Goal: Information Seeking & Learning: Learn about a topic

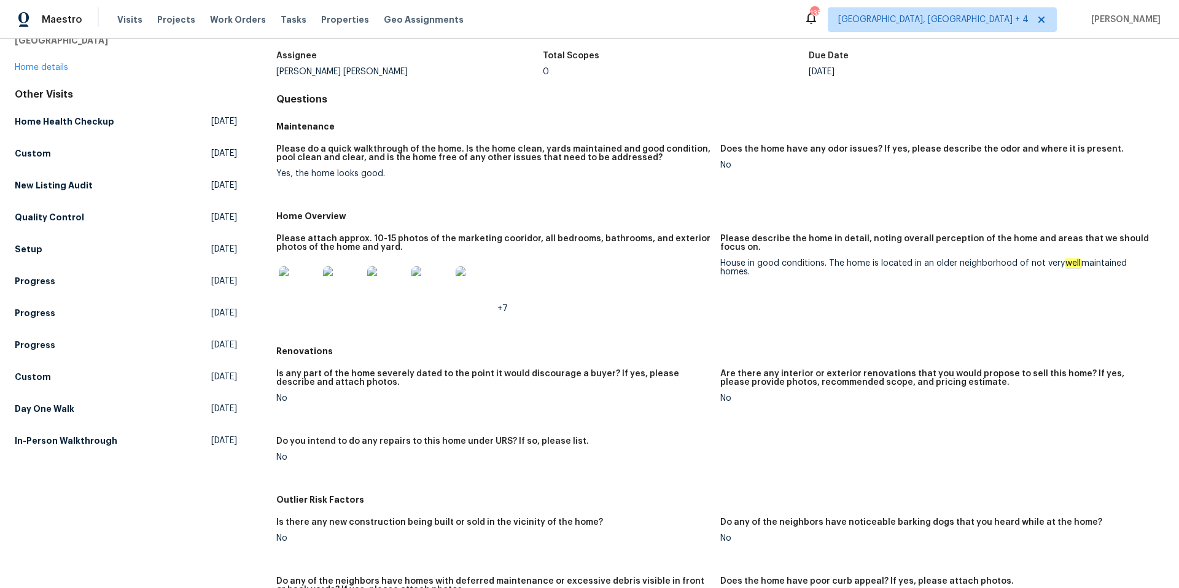
scroll to position [69, 0]
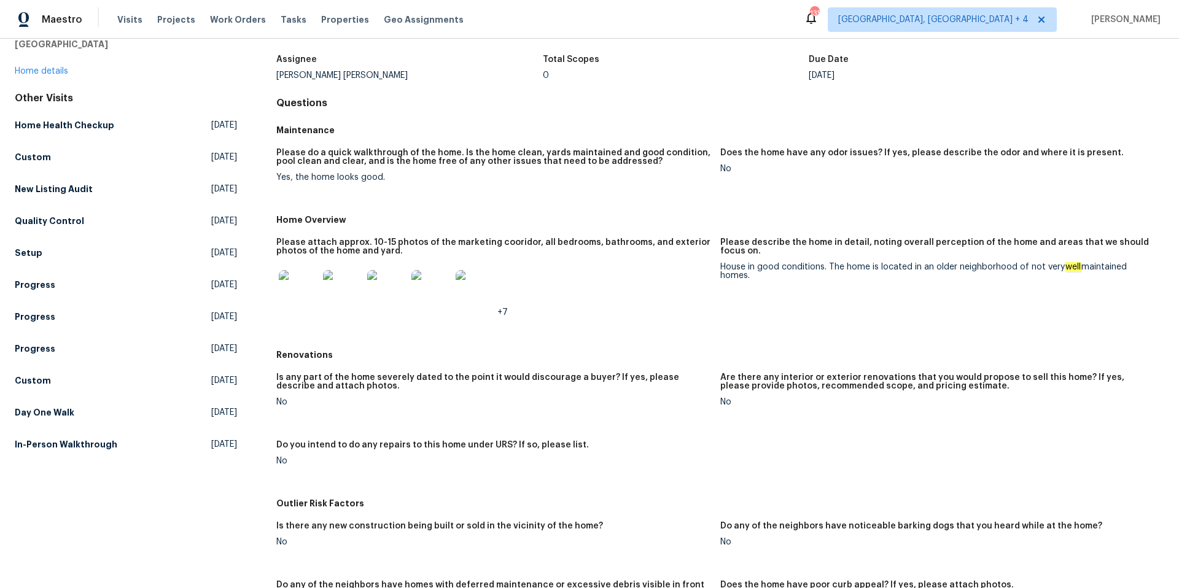
click at [294, 283] on img at bounding box center [298, 289] width 39 height 39
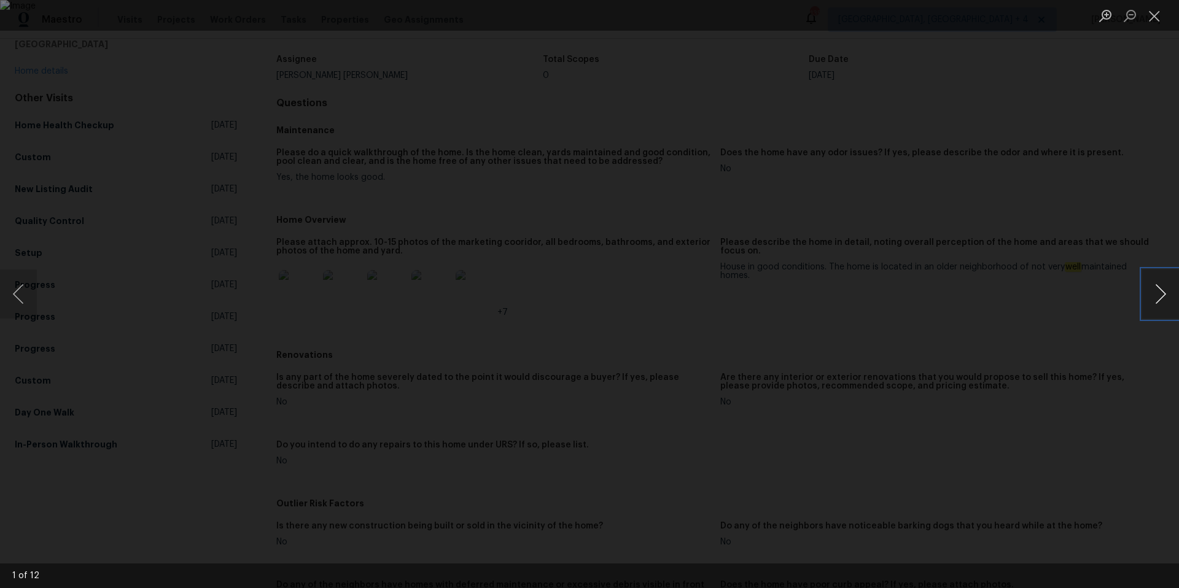
click at [1162, 294] on button "Next image" at bounding box center [1160, 294] width 37 height 49
click at [18, 292] on button "Previous image" at bounding box center [18, 294] width 37 height 49
click at [1163, 295] on button "Next image" at bounding box center [1160, 294] width 37 height 49
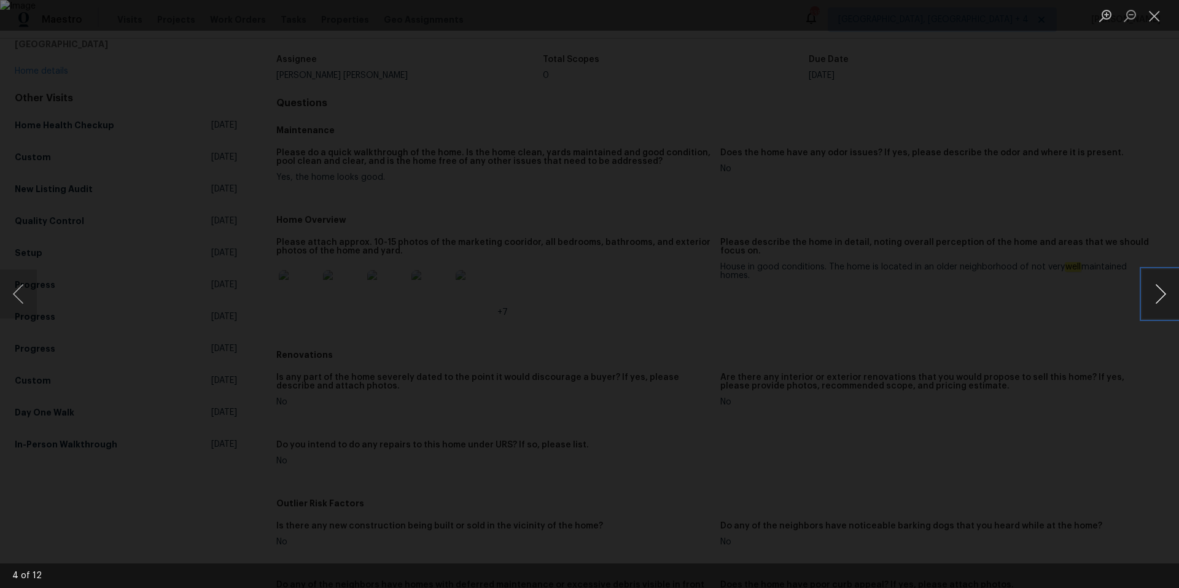
click at [1163, 295] on button "Next image" at bounding box center [1160, 294] width 37 height 49
click at [1155, 17] on button "Close lightbox" at bounding box center [1154, 15] width 25 height 21
